Goal: Leave review/rating: Leave review/rating

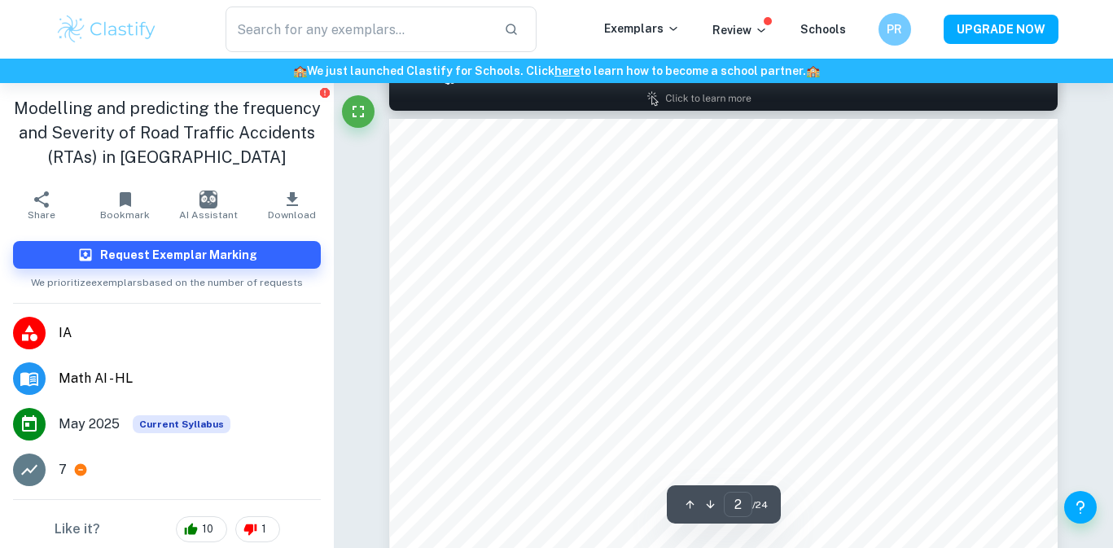
scroll to position [1004, 1]
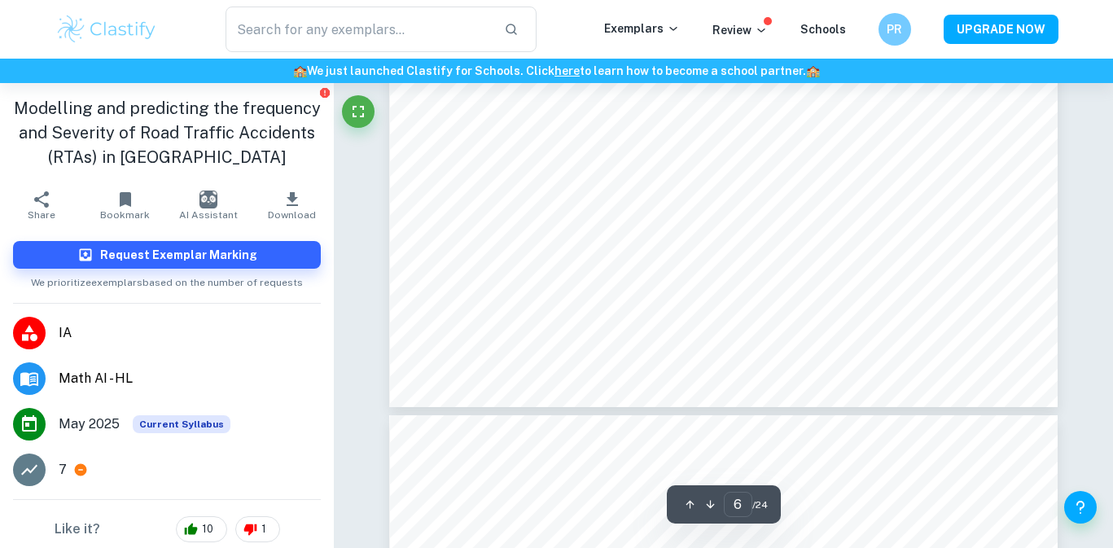
type input "7"
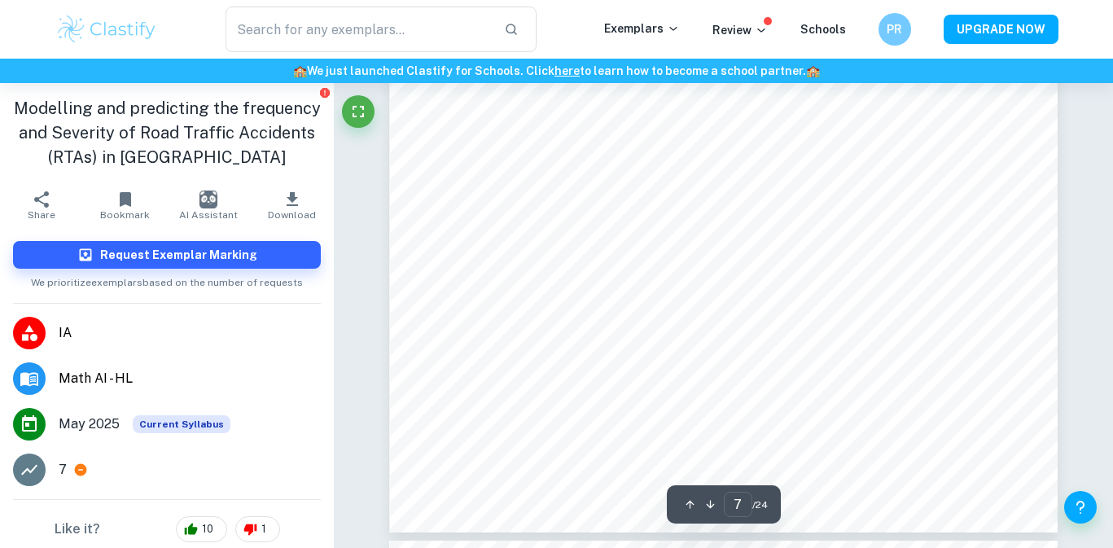
scroll to position [5957, 0]
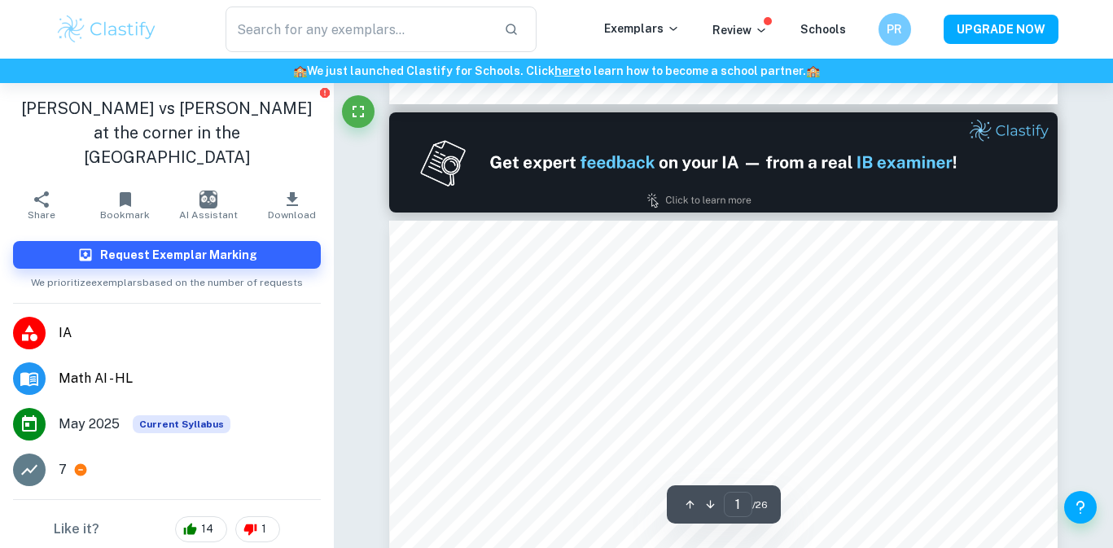
type input "2"
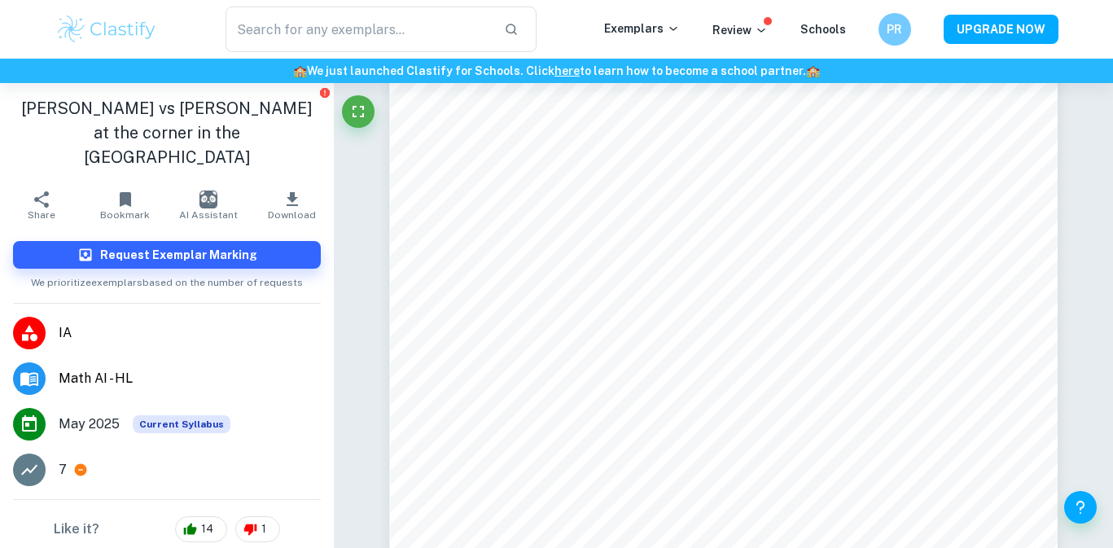
scroll to position [1145, 0]
click at [429, 2] on div "​ Exemplars Review Schools PR UPGRADE NOW" at bounding box center [556, 29] width 1113 height 59
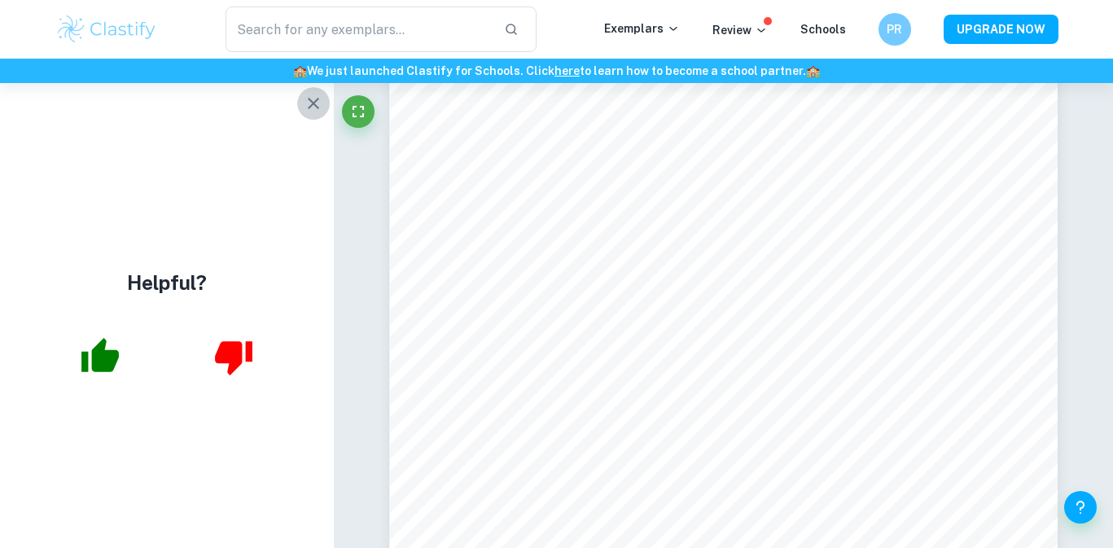
click at [313, 110] on icon "button" at bounding box center [314, 104] width 20 height 20
